Goal: Transaction & Acquisition: Book appointment/travel/reservation

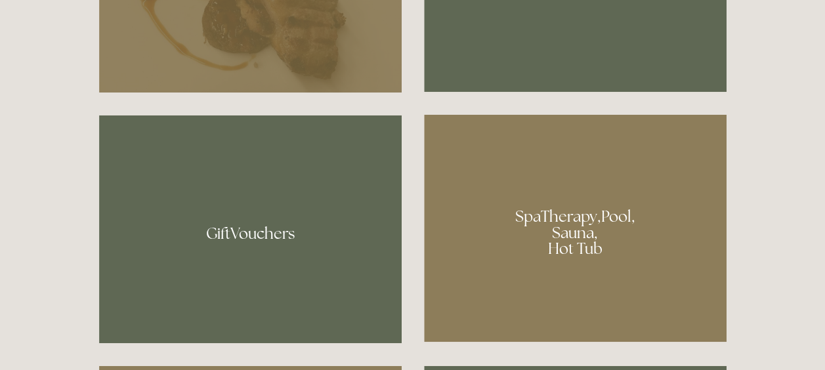
scroll to position [919, 0]
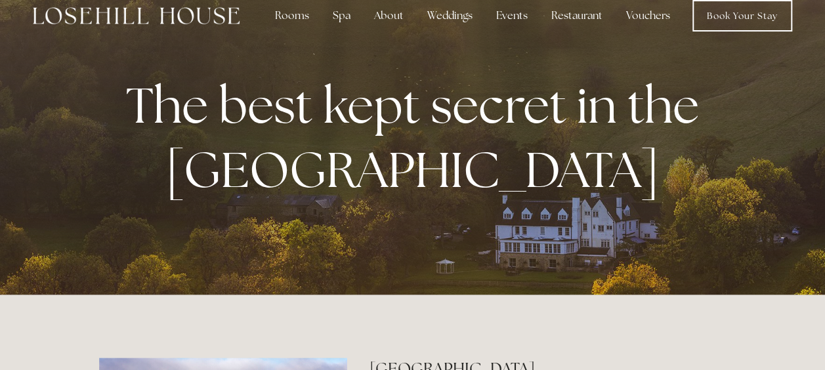
scroll to position [0, 0]
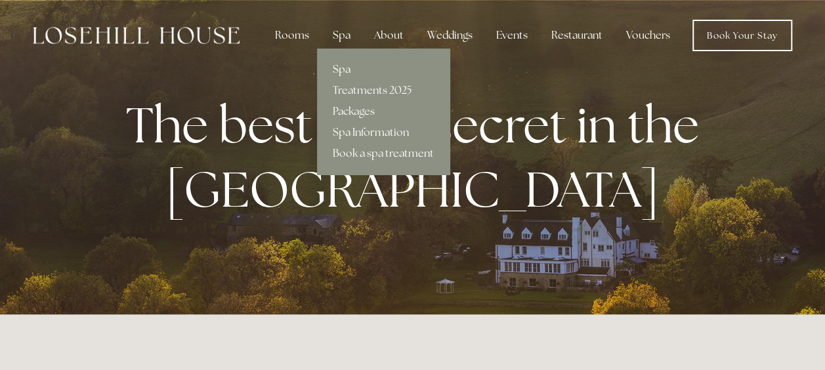
click at [345, 71] on link "Spa" at bounding box center [383, 69] width 133 height 21
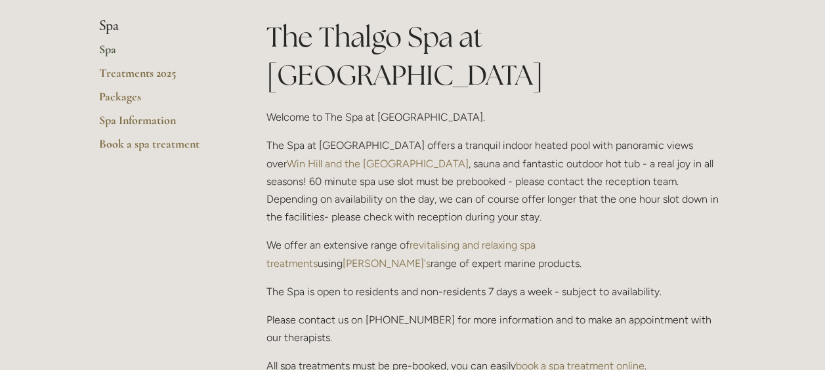
scroll to position [66, 0]
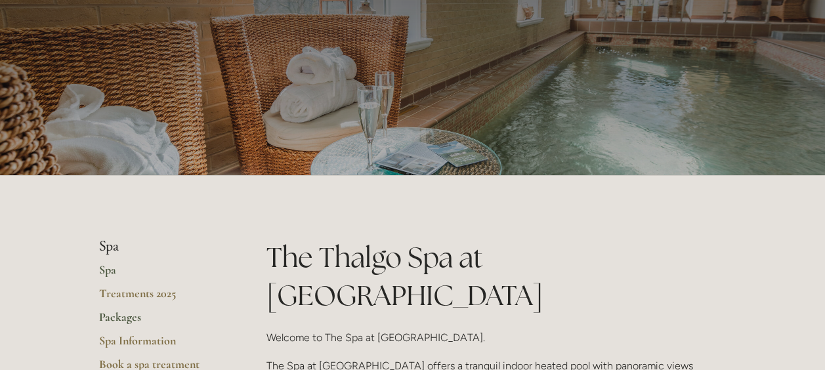
click at [119, 322] on link "Packages" at bounding box center [161, 322] width 125 height 24
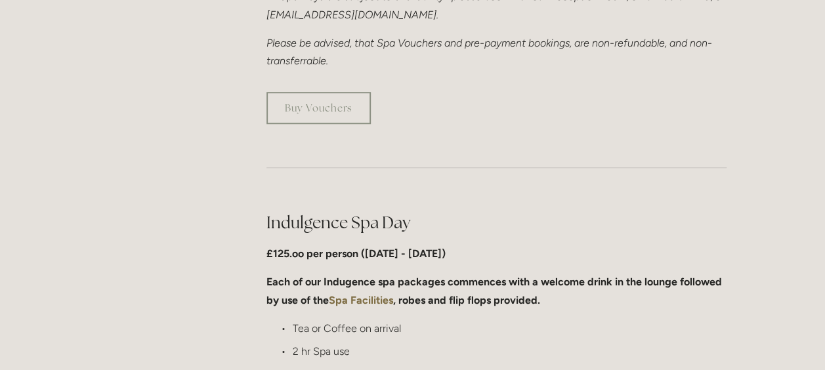
scroll to position [328, 0]
